Goal: Go to known website: Access a specific website the user already knows

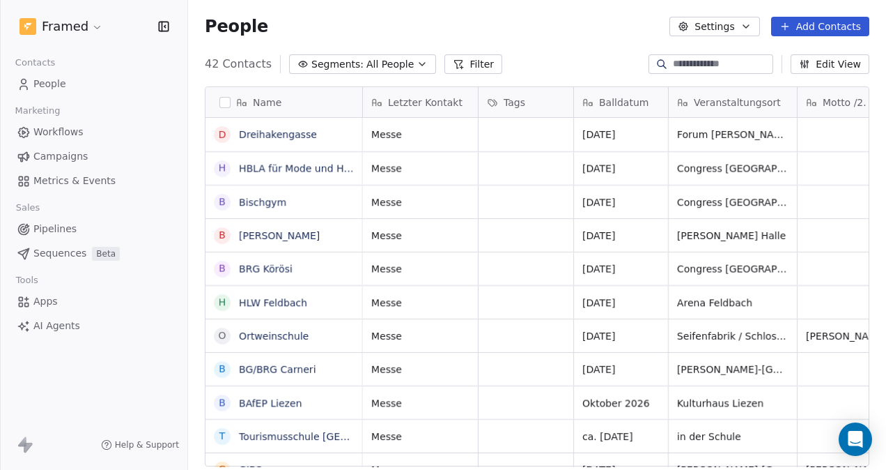
scroll to position [402, 687]
